Goal: Task Accomplishment & Management: Manage account settings

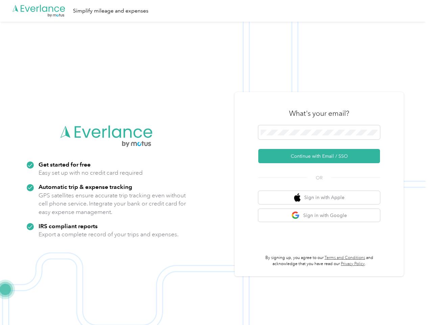
click at [214, 162] on img at bounding box center [213, 184] width 426 height 325
click at [214, 11] on div ".cls-1 { fill: #00adee; } .cls-2 { fill: #fff; } .cls-3 { fill: #707372; } .cls…" at bounding box center [213, 11] width 426 height 22
click at [322, 156] on button "Continue with Email / SSO" at bounding box center [319, 156] width 122 height 14
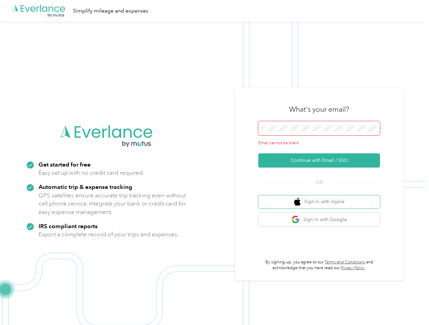
click at [322, 197] on button "Sign in with Apple" at bounding box center [319, 201] width 122 height 13
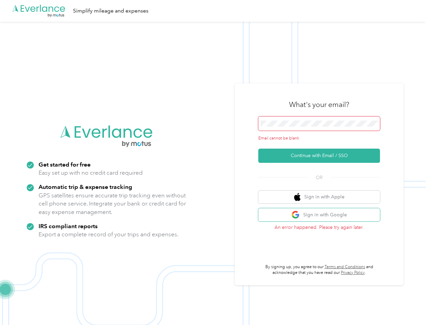
click at [322, 215] on button "Sign in with Google" at bounding box center [319, 214] width 122 height 13
